Goal: Task Accomplishment & Management: Complete application form

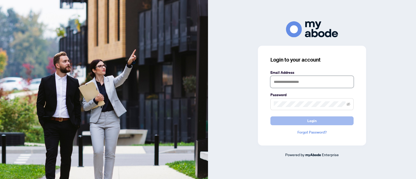
type input "**********"
click at [305, 124] on button "Login" at bounding box center [311, 120] width 83 height 9
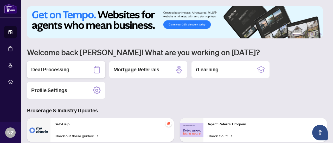
click at [47, 70] on h2 "Deal Processing" at bounding box center [50, 69] width 38 height 7
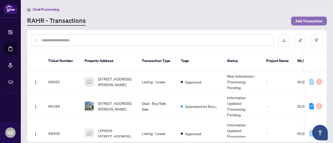
click at [304, 20] on span "Add Transaction" at bounding box center [308, 21] width 27 height 8
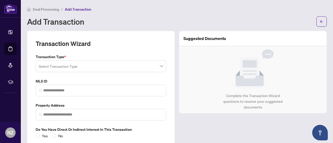
click at [158, 65] on span at bounding box center [101, 66] width 124 height 10
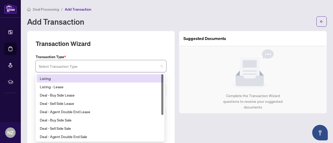
click at [48, 79] on div "Listing" at bounding box center [100, 79] width 120 height 6
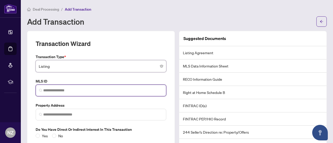
click at [52, 91] on input "search" at bounding box center [103, 90] width 120 height 5
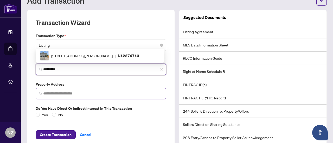
scroll to position [26, 0]
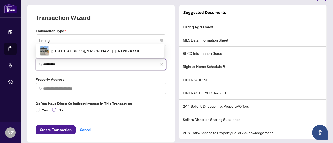
type input "*********"
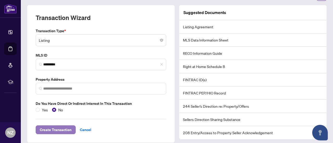
click at [57, 131] on span "Create Transaction" at bounding box center [56, 130] width 32 height 8
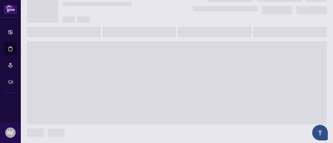
scroll to position [24, 0]
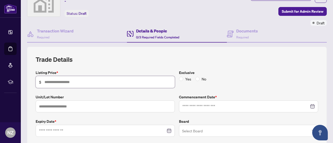
click at [69, 80] on input "text" at bounding box center [107, 82] width 127 height 6
type input "*********"
click at [185, 107] on input at bounding box center [245, 107] width 127 height 6
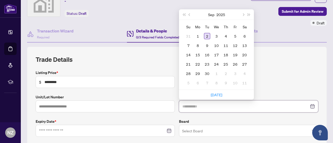
type input "**********"
click at [205, 36] on div "2" at bounding box center [207, 36] width 6 height 6
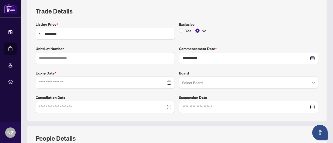
scroll to position [76, 0]
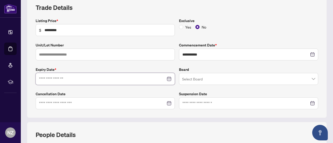
click at [134, 79] on input at bounding box center [102, 79] width 127 height 6
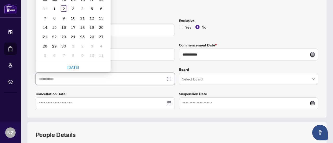
type input "**********"
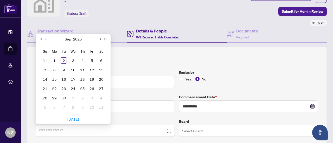
click at [101, 37] on button "Next month (PageDown)" at bounding box center [100, 39] width 6 height 10
click at [100, 38] on span "Next month (PageDown)" at bounding box center [99, 39] width 3 height 3
type input "**********"
click at [46, 104] on div "30" at bounding box center [45, 107] width 6 height 6
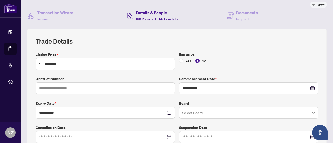
scroll to position [76, 0]
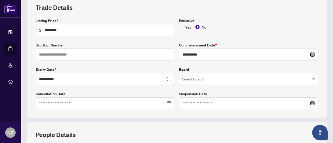
click at [185, 78] on input "search" at bounding box center [246, 79] width 128 height 11
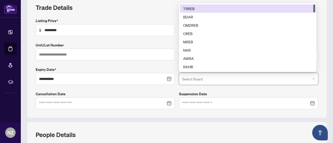
click at [185, 9] on div "TRREB" at bounding box center [247, 9] width 129 height 6
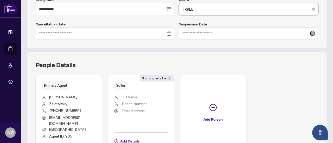
scroll to position [154, 0]
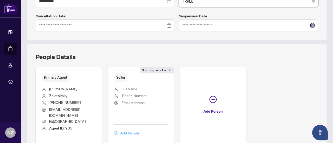
click at [140, 129] on span "Add Details" at bounding box center [129, 133] width 19 height 8
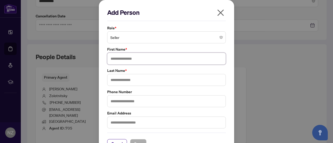
click at [132, 60] on input "text" at bounding box center [166, 59] width 119 height 12
type input "****"
click at [127, 80] on input "text" at bounding box center [166, 80] width 119 height 12
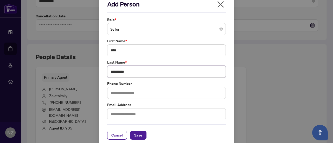
scroll to position [12, 0]
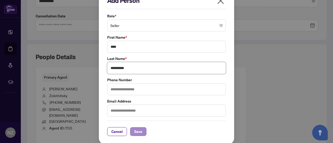
type input "**********"
click at [136, 130] on span "Save" at bounding box center [138, 132] width 8 height 8
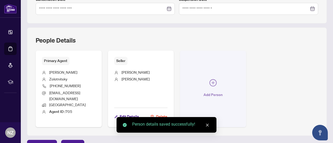
scroll to position [176, 0]
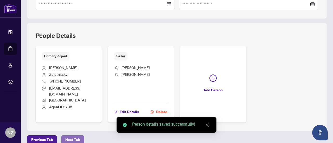
click at [72, 136] on span "Next Tab" at bounding box center [72, 140] width 15 height 8
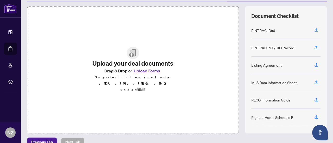
scroll to position [74, 0]
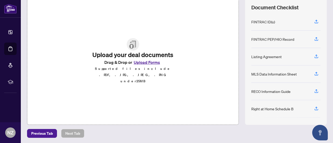
click at [146, 66] on button "Upload Forms" at bounding box center [146, 62] width 29 height 7
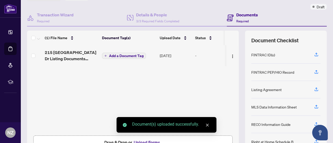
scroll to position [22, 0]
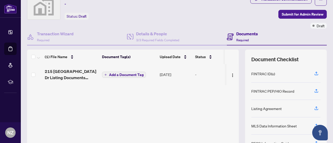
click at [129, 73] on span "Add a Document Tag" at bounding box center [126, 75] width 35 height 4
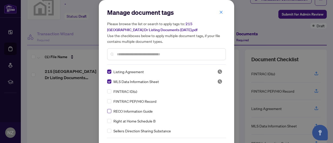
click at [107, 113] on label at bounding box center [109, 111] width 4 height 6
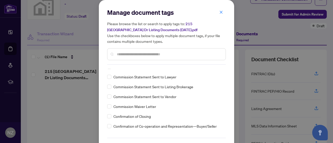
scroll to position [260, 0]
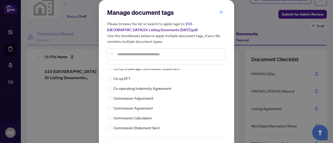
click at [117, 55] on input "text" at bounding box center [169, 54] width 105 height 6
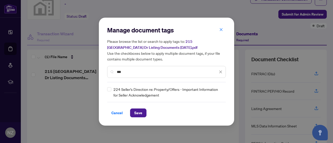
scroll to position [0, 0]
type input "***"
click at [138, 114] on span "Save" at bounding box center [138, 113] width 8 height 8
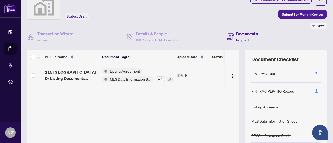
click at [162, 78] on div "+ 4" at bounding box center [160, 79] width 9 height 6
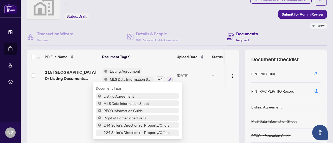
click at [153, 64] on td "Listing Agreement MLS Data Information Sheet + 4" at bounding box center [137, 75] width 75 height 22
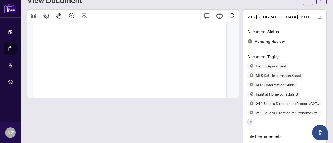
scroll to position [1898, 0]
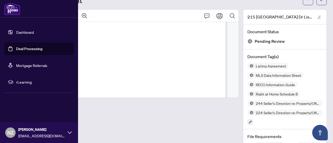
click at [17, 32] on link "Dashboard" at bounding box center [25, 32] width 18 height 5
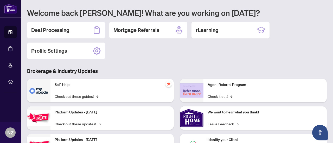
scroll to position [48, 0]
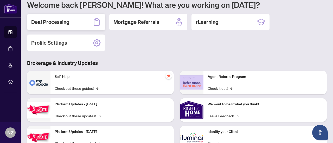
click at [56, 21] on h2 "Deal Processing" at bounding box center [50, 21] width 38 height 7
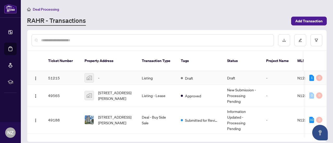
click at [122, 76] on div "-" at bounding box center [108, 77] width 49 height 9
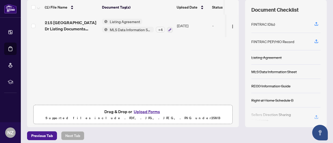
scroll to position [74, 0]
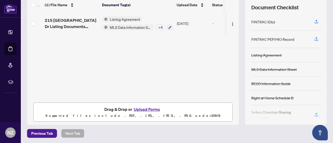
click at [138, 108] on button "Upload Forms" at bounding box center [146, 109] width 29 height 7
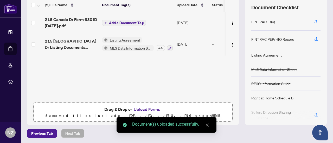
click at [118, 21] on span "Add a Document Tag" at bounding box center [126, 23] width 35 height 4
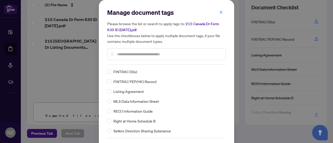
click at [122, 53] on input "text" at bounding box center [169, 54] width 105 height 6
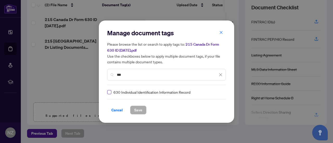
type input "***"
click at [135, 110] on span "Save" at bounding box center [138, 110] width 8 height 8
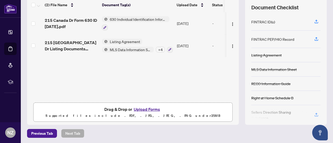
click at [145, 108] on button "Upload Forms" at bounding box center [146, 109] width 29 height 7
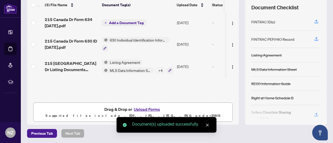
scroll to position [22, 0]
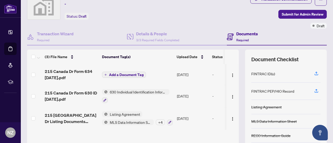
click at [129, 74] on span "Add a Document Tag" at bounding box center [126, 75] width 35 height 4
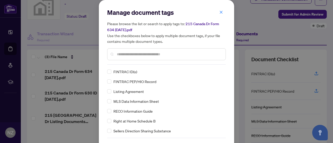
click at [126, 55] on input "text" at bounding box center [169, 54] width 105 height 6
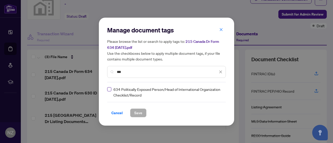
type input "***"
click at [134, 112] on span "Save" at bounding box center [138, 113] width 8 height 8
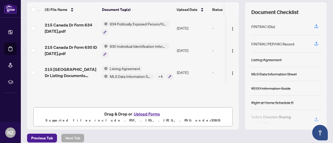
scroll to position [74, 0]
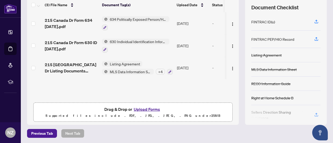
click at [140, 108] on button "Upload Forms" at bounding box center [146, 109] width 29 height 7
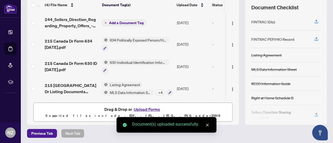
scroll to position [1, 0]
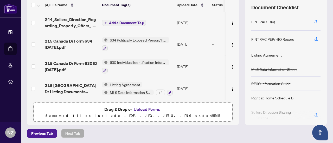
click at [123, 23] on span "Add a Document Tag" at bounding box center [126, 23] width 35 height 4
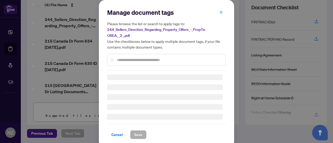
click at [118, 61] on input "text" at bounding box center [169, 60] width 105 height 6
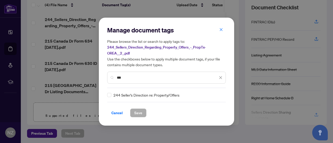
type input "***"
click at [138, 113] on span "Save" at bounding box center [138, 113] width 8 height 8
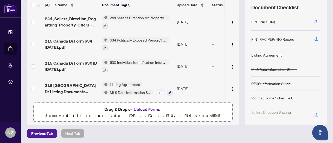
scroll to position [2, 0]
click at [171, 91] on icon "button" at bounding box center [169, 92] width 3 height 3
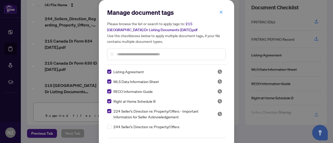
drag, startPoint x: 218, startPoint y: 11, endPoint x: 215, endPoint y: 14, distance: 4.6
click at [220, 11] on icon "close" at bounding box center [221, 12] width 3 height 3
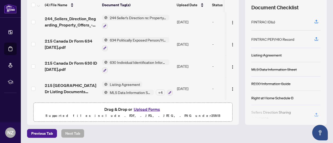
click at [159, 90] on div "+ 4" at bounding box center [160, 93] width 9 height 6
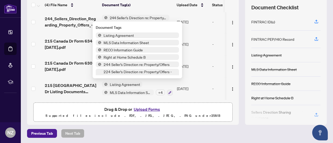
click at [112, 71] on span "224 Seller's Direction re: Property/Offers - Important Information for Seller A…" at bounding box center [139, 77] width 77 height 17
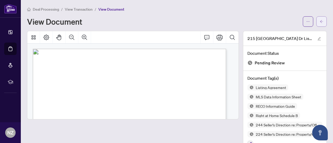
click at [320, 20] on icon "arrow-left" at bounding box center [322, 22] width 4 height 4
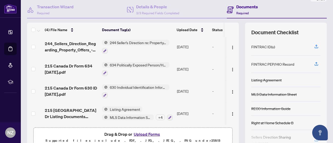
scroll to position [74, 0]
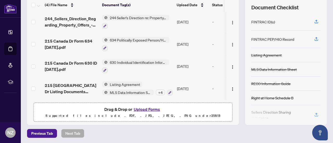
click at [160, 90] on div "+ 4" at bounding box center [160, 93] width 9 height 6
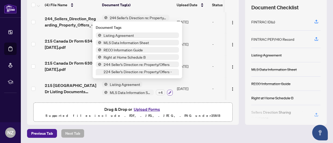
click at [169, 91] on icon "button" at bounding box center [169, 92] width 3 height 3
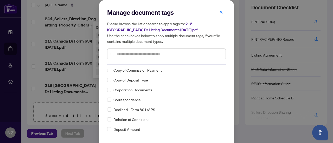
scroll to position [338, 0]
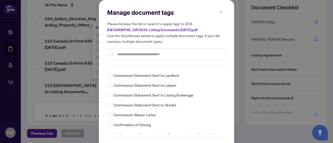
click at [219, 10] on icon "close" at bounding box center [221, 12] width 4 height 4
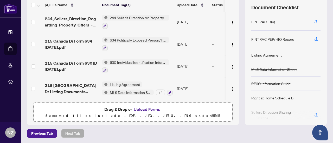
click at [159, 90] on div "+ 4" at bounding box center [160, 93] width 9 height 6
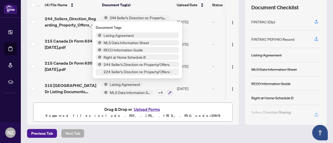
click at [99, 72] on span "224 Seller's Direction re: Property/Offers - Important Information for Seller A…" at bounding box center [137, 77] width 83 height 17
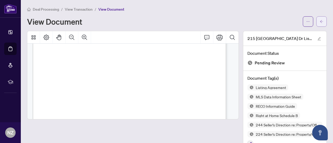
click at [316, 18] on button "button" at bounding box center [321, 21] width 10 height 10
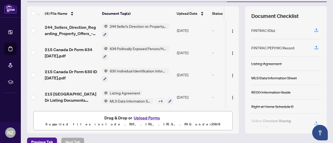
scroll to position [74, 0]
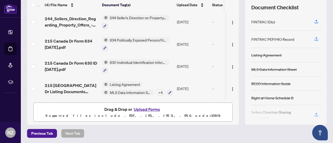
click at [160, 90] on div "+ 4" at bounding box center [160, 93] width 9 height 6
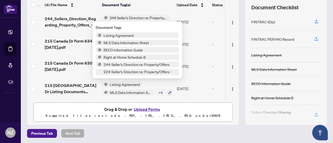
click at [160, 90] on div "+ 4" at bounding box center [160, 93] width 9 height 6
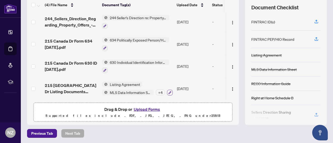
scroll to position [2, 0]
click at [169, 91] on icon "button" at bounding box center [169, 92] width 3 height 3
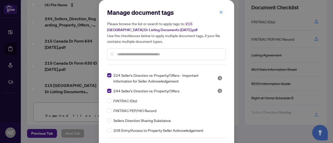
scroll to position [0, 0]
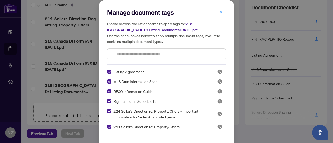
click at [219, 11] on icon "close" at bounding box center [221, 12] width 4 height 4
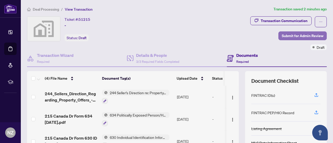
click at [296, 38] on span "Submit for Admin Review" at bounding box center [303, 36] width 42 height 8
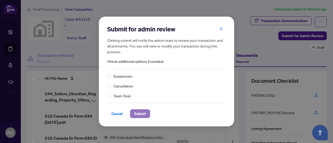
click at [138, 112] on span "Submit" at bounding box center [140, 114] width 12 height 8
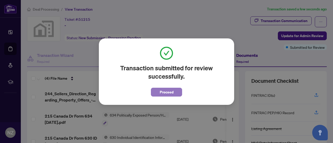
click at [167, 94] on span "Proceed" at bounding box center [167, 92] width 14 height 8
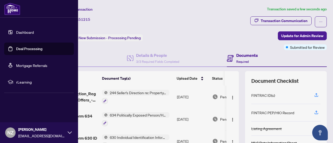
click at [19, 32] on link "Dashboard" at bounding box center [25, 32] width 18 height 5
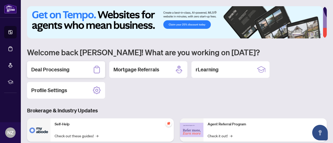
click at [63, 69] on h2 "Deal Processing" at bounding box center [50, 69] width 38 height 7
